Goal: Task Accomplishment & Management: Manage account settings

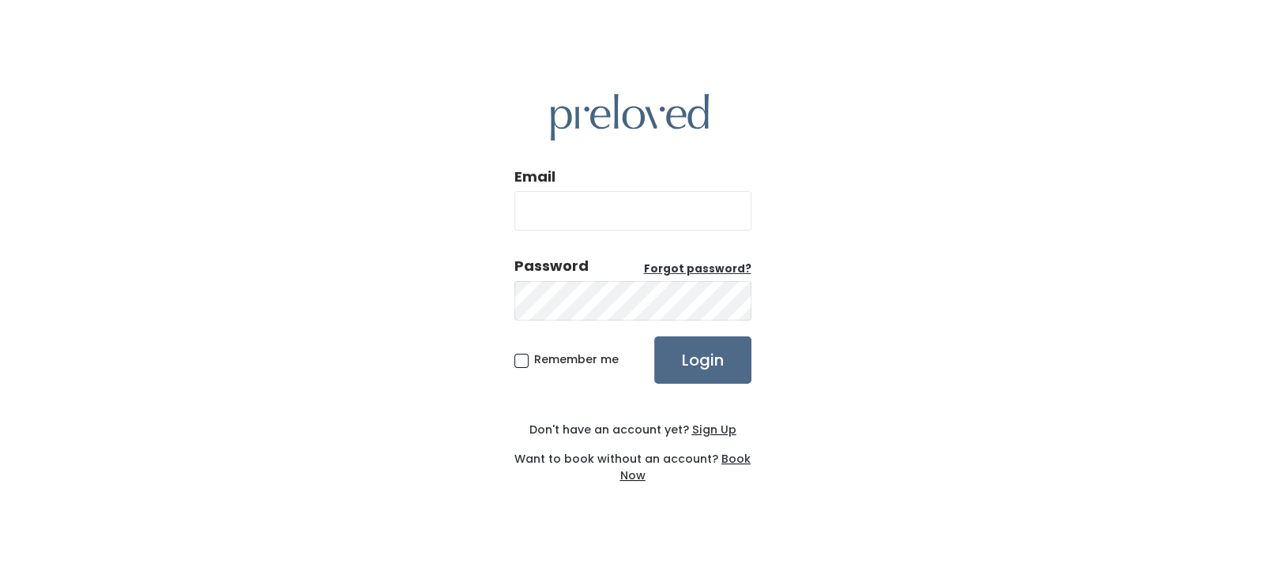
type input "[EMAIL_ADDRESS][DOMAIN_NAME]"
click at [534, 360] on span "Remember me" at bounding box center [576, 360] width 85 height 16
click at [534, 360] on input "Remember me" at bounding box center [539, 357] width 10 height 10
checkbox input "true"
click at [728, 371] on input "Login" at bounding box center [702, 360] width 97 height 47
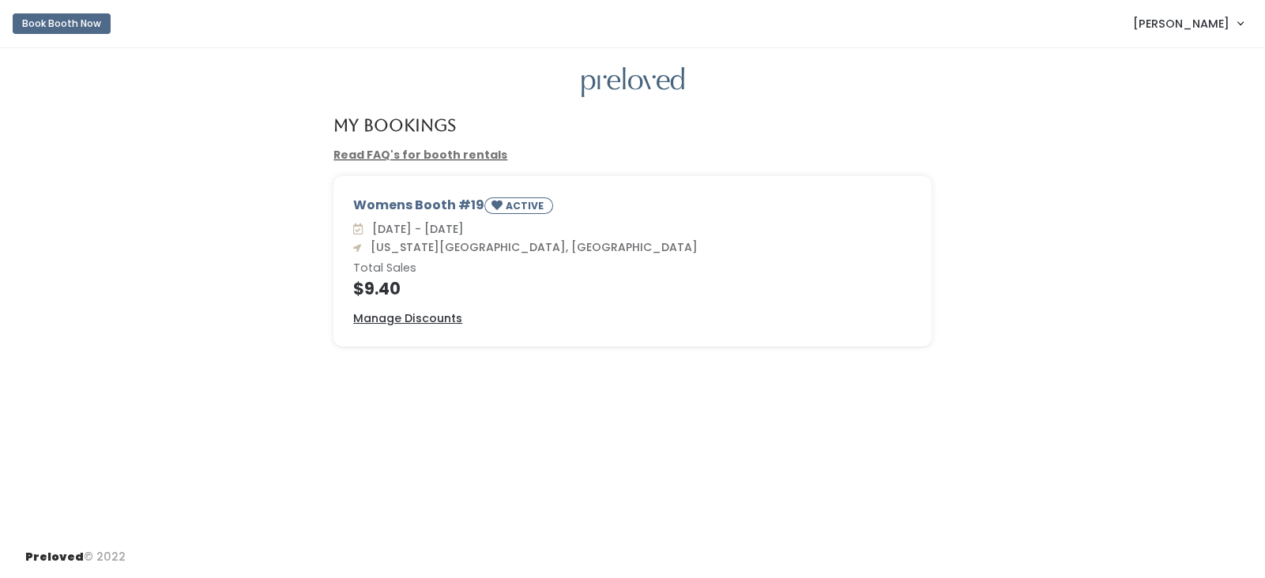
click at [1244, 32] on link "Jennifer Lloyd" at bounding box center [1187, 23] width 141 height 34
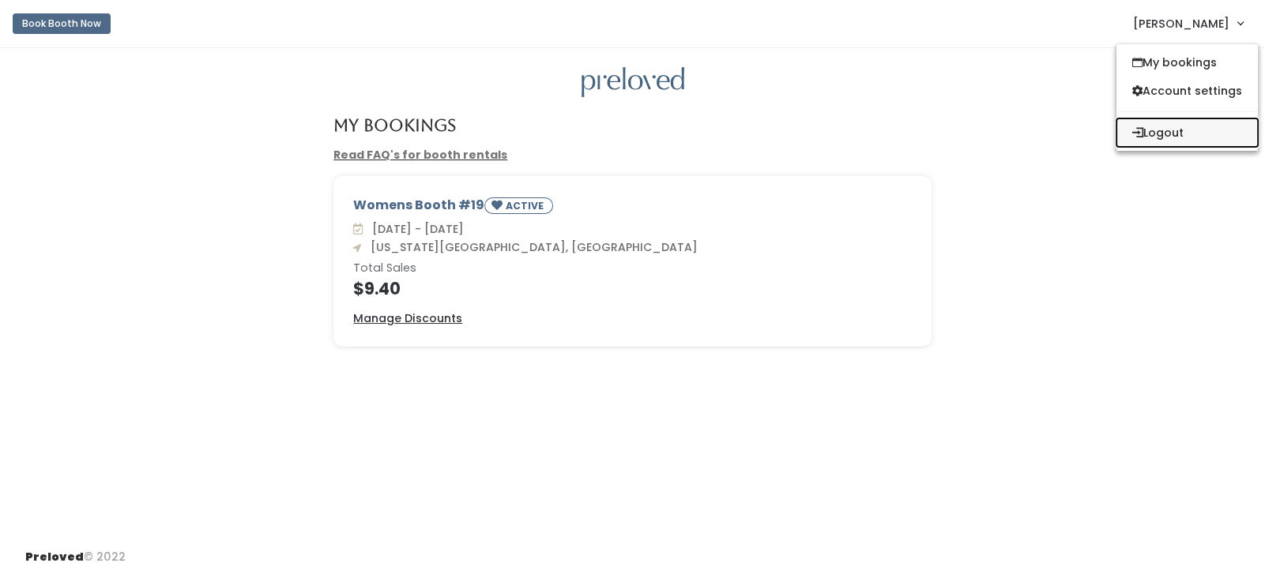
click at [1168, 126] on button "Logout" at bounding box center [1186, 132] width 141 height 28
